Goal: Complete application form

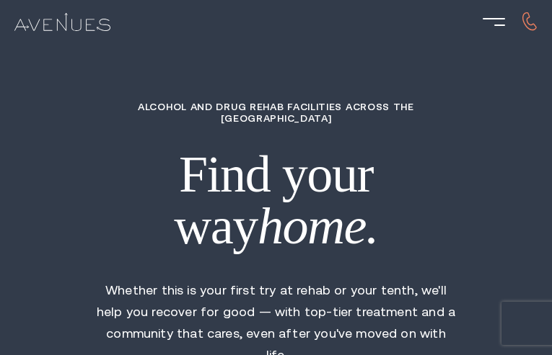
type input "TMpYVvhHf"
type input "6326811042"
type input "[EMAIL_ADDRESS][DOMAIN_NAME]"
type input "XMeODcasjNUx"
radio input "true"
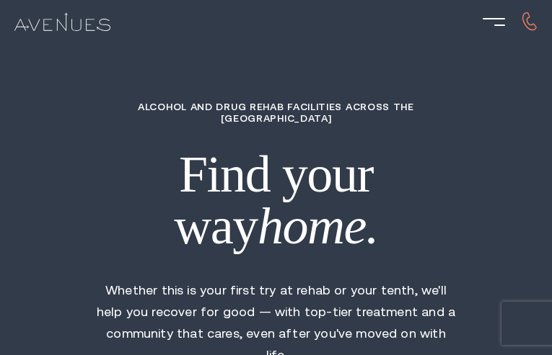
type input "PIVEYlXEqWOgmlo"
type input "xjPMABwALGxeKw"
type input "vtrbjmHEzQZepG"
type input "tApmUvxWPrmjpSGj"
type input "GokeNGkc"
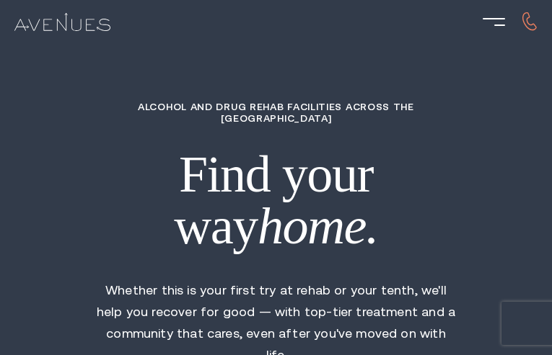
type input "2873487604"
type input "[EMAIL_ADDRESS][DOMAIN_NAME]"
